Goal: Task Accomplishment & Management: Use online tool/utility

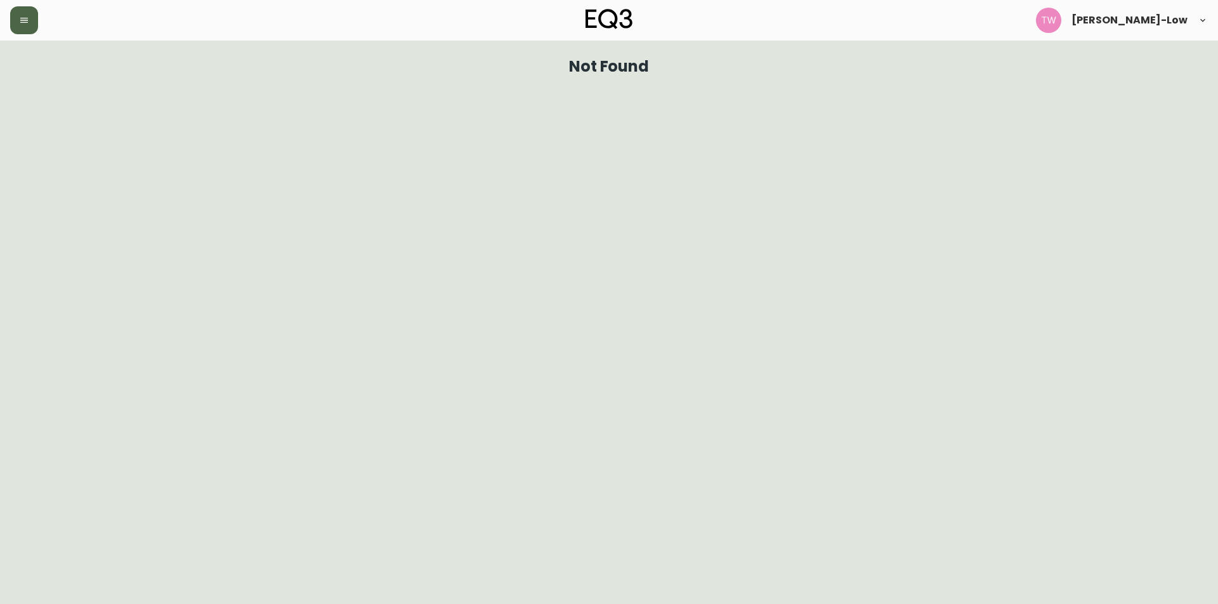
click at [25, 22] on icon "button" at bounding box center [24, 20] width 10 height 10
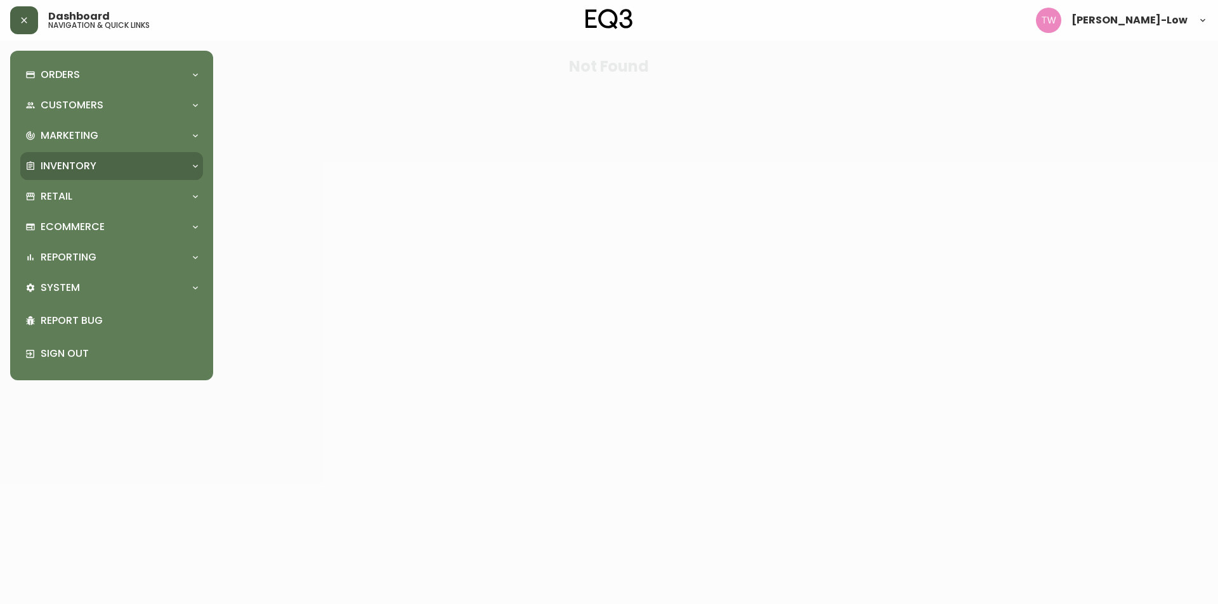
click at [79, 158] on div "Inventory" at bounding box center [111, 166] width 183 height 28
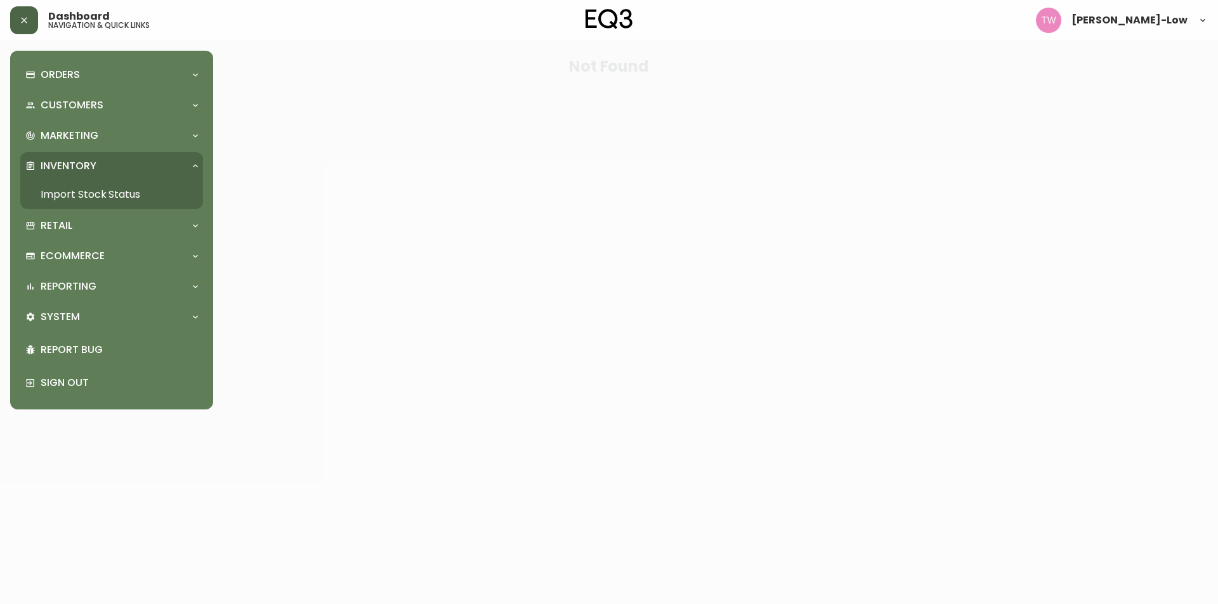
click at [85, 190] on link "Import Stock Status" at bounding box center [111, 194] width 183 height 29
